Goal: Navigation & Orientation: Find specific page/section

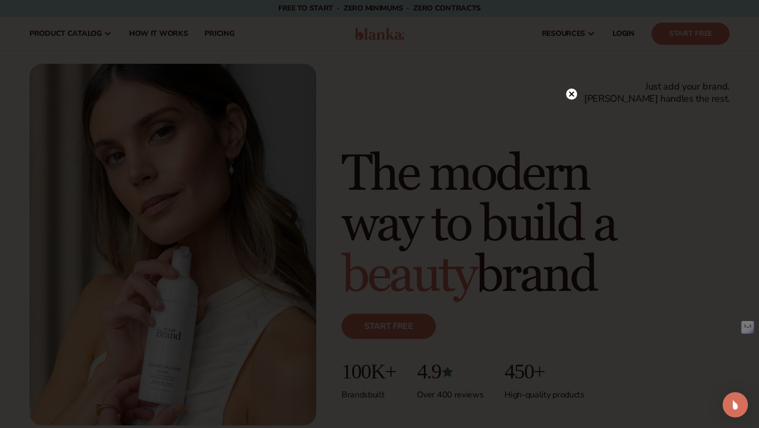
click at [571, 95] on circle at bounding box center [571, 94] width 11 height 11
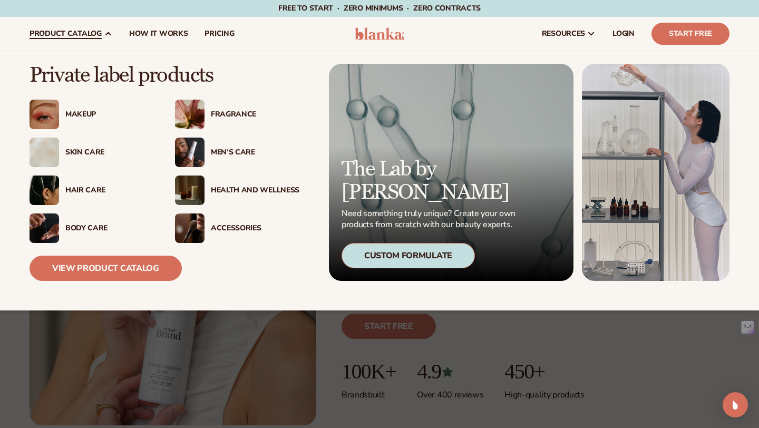
click at [90, 34] on span "product catalog" at bounding box center [66, 34] width 72 height 8
click at [230, 113] on div "Fragrance" at bounding box center [255, 114] width 89 height 9
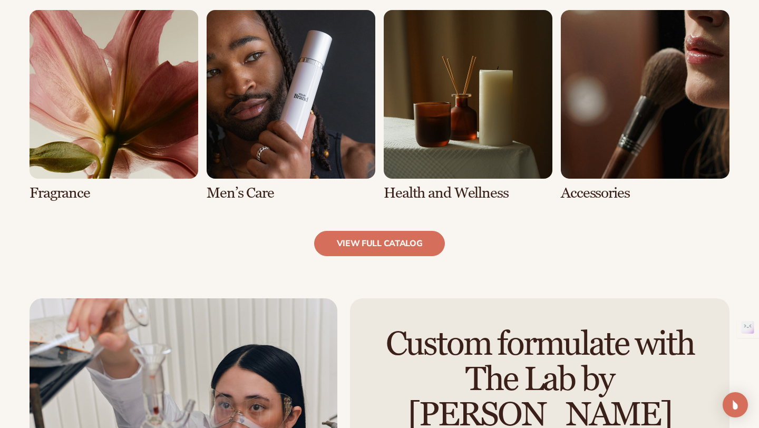
scroll to position [1020, 0]
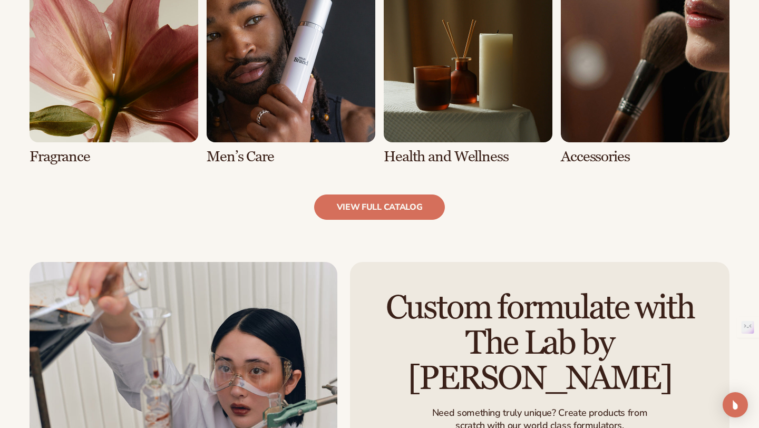
click at [144, 90] on link "5 / 8" at bounding box center [114, 69] width 169 height 191
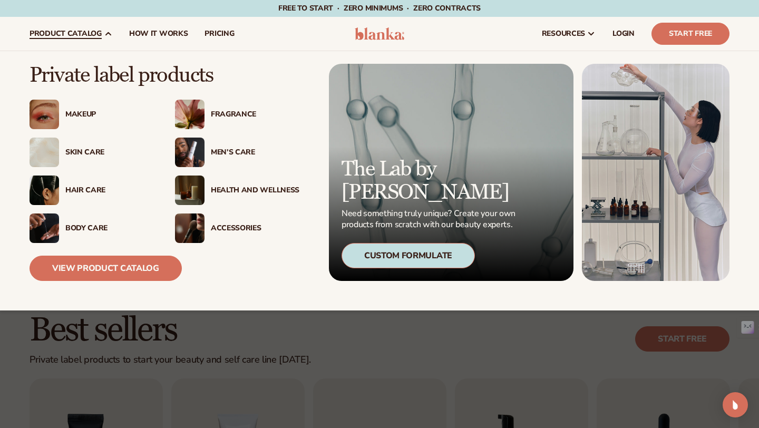
click at [230, 226] on div "Accessories" at bounding box center [255, 228] width 89 height 9
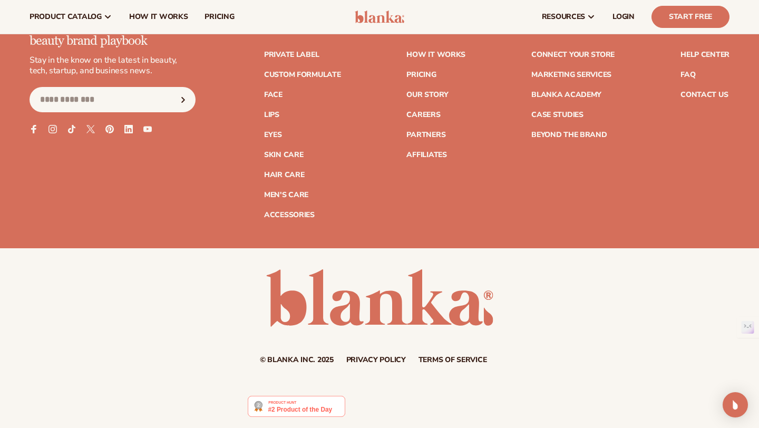
scroll to position [1891, 0]
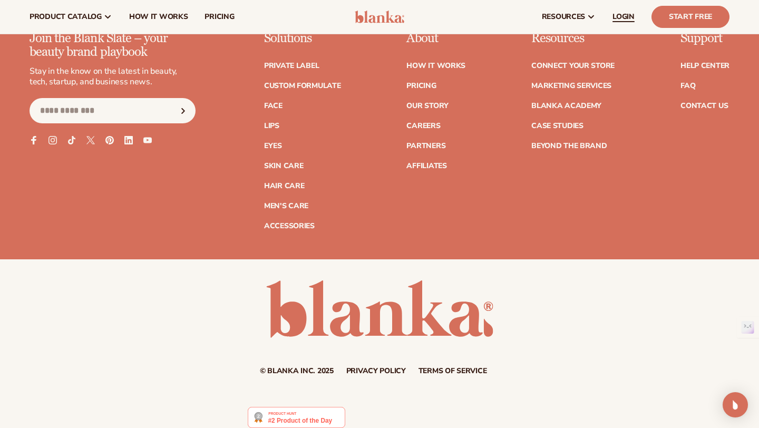
click at [620, 22] on link "LOGIN" at bounding box center [623, 17] width 39 height 34
